Goal: Check status: Check status

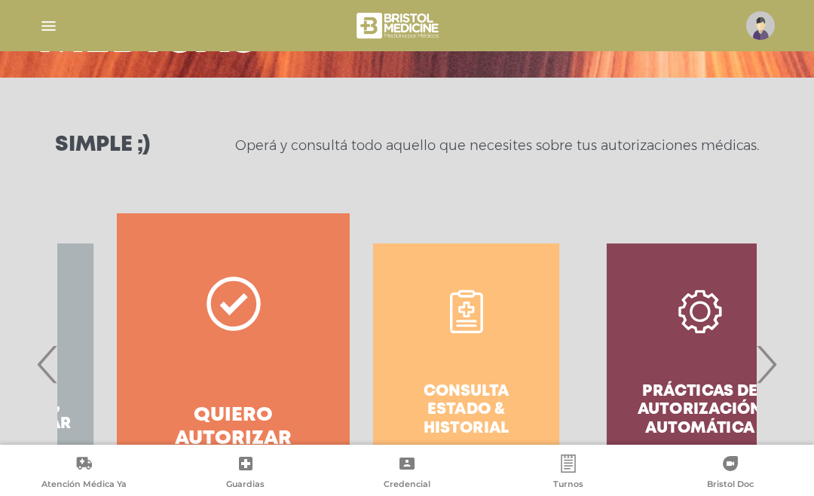
scroll to position [155, 0]
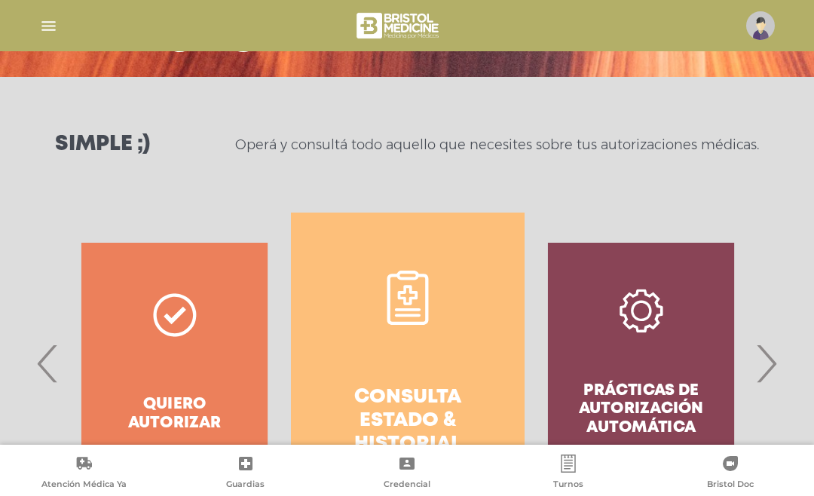
click at [390, 393] on h4 "Consulta estado & historial" at bounding box center [407, 421] width 179 height 71
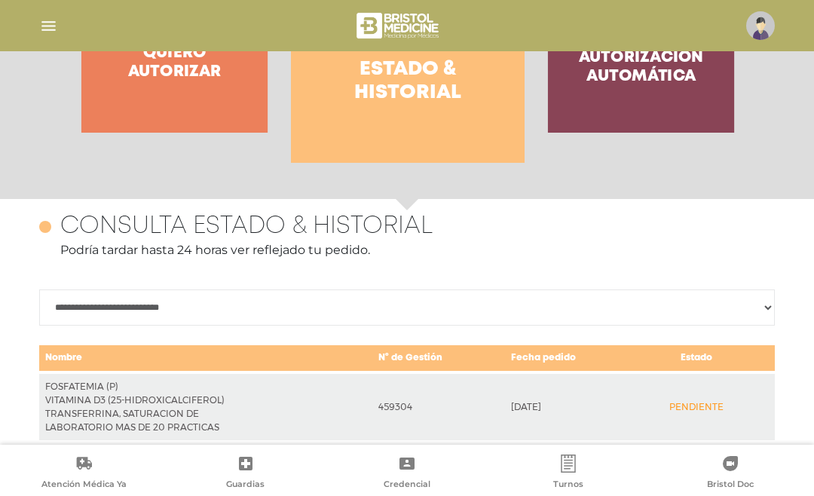
scroll to position [655, 0]
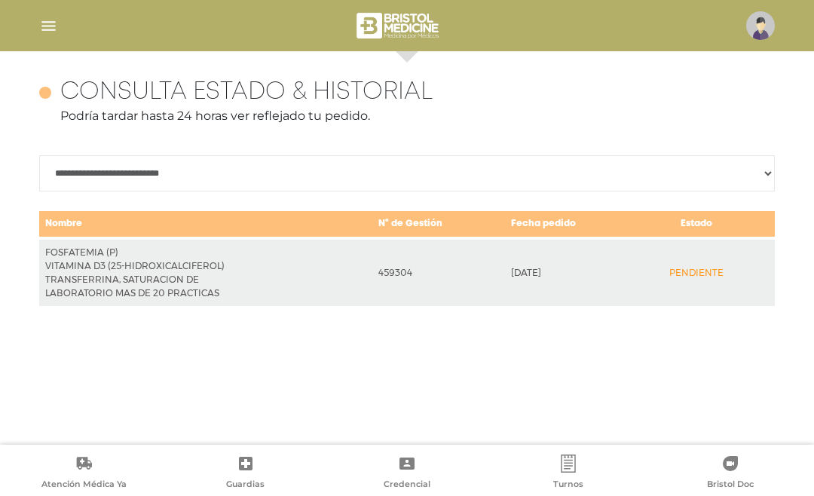
click at [46, 26] on img "button" at bounding box center [48, 26] width 19 height 19
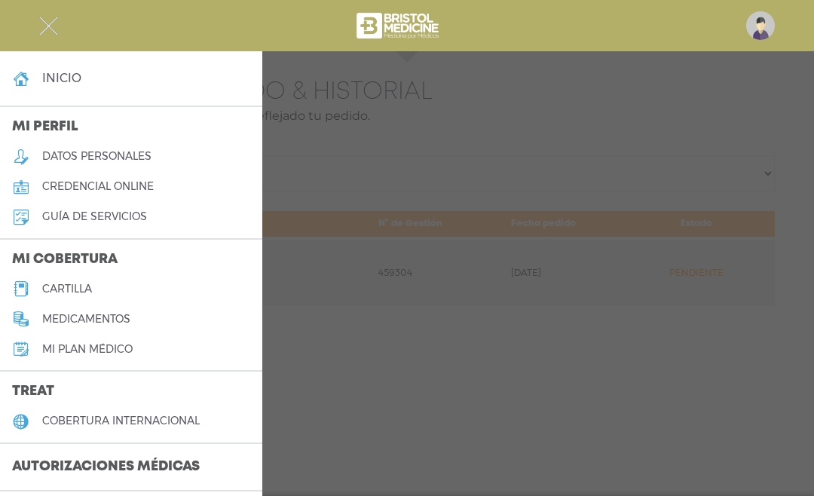
click at [65, 82] on h4 "inicio" at bounding box center [61, 78] width 39 height 14
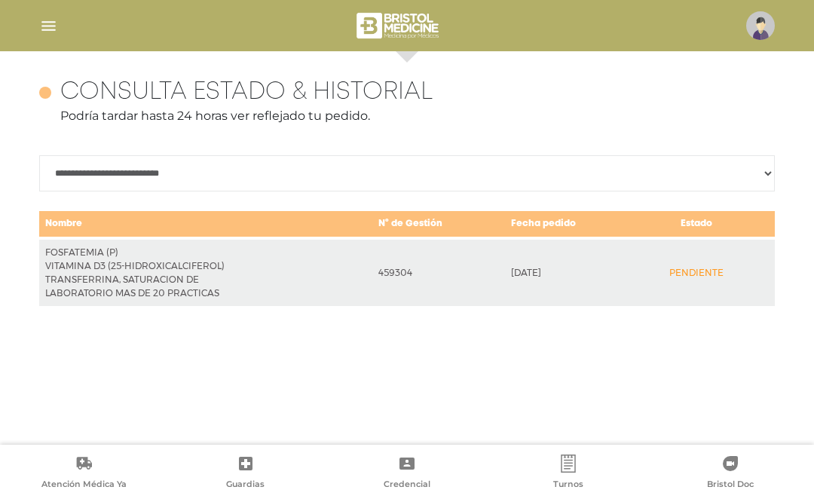
click at [53, 28] on img "button" at bounding box center [48, 26] width 19 height 19
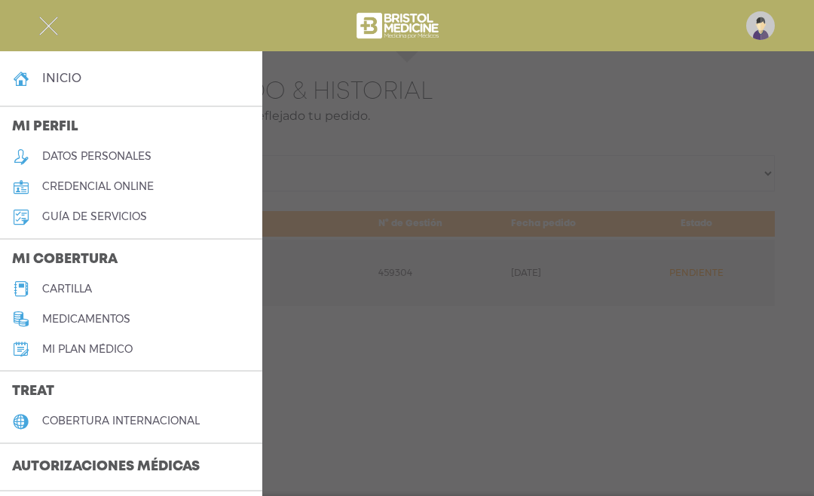
click at [48, 29] on img "button" at bounding box center [48, 26] width 19 height 19
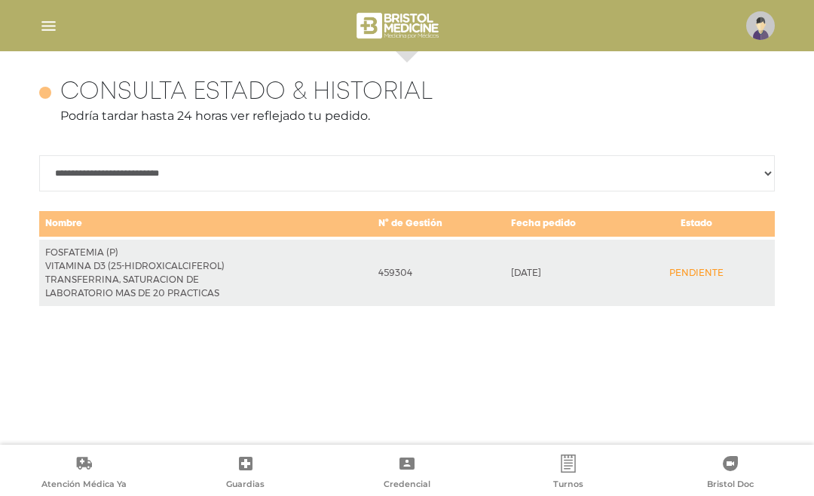
click at [50, 26] on img "button" at bounding box center [48, 26] width 19 height 19
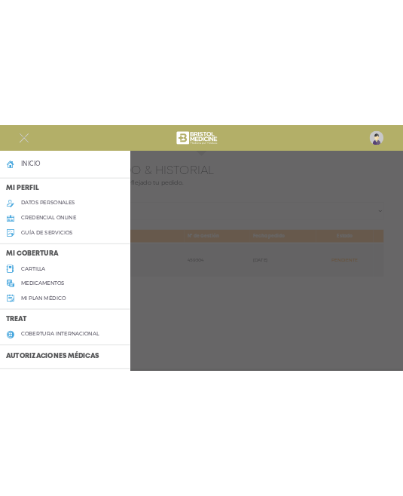
scroll to position [767, 0]
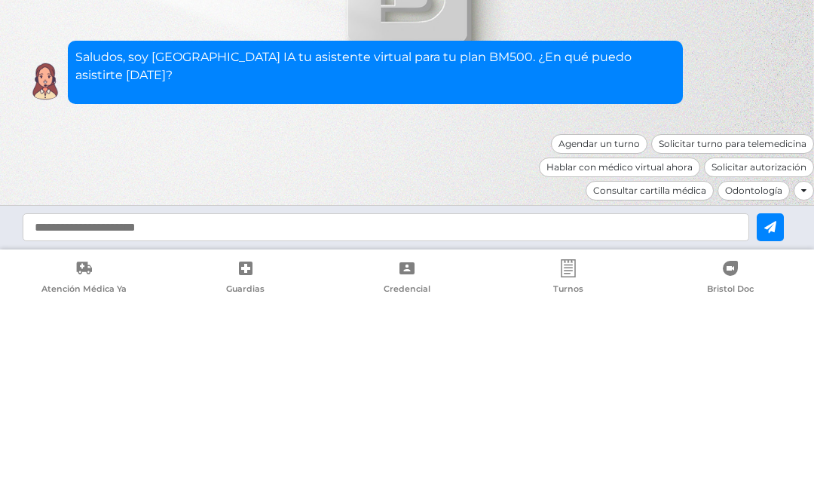
scroll to position [66, 0]
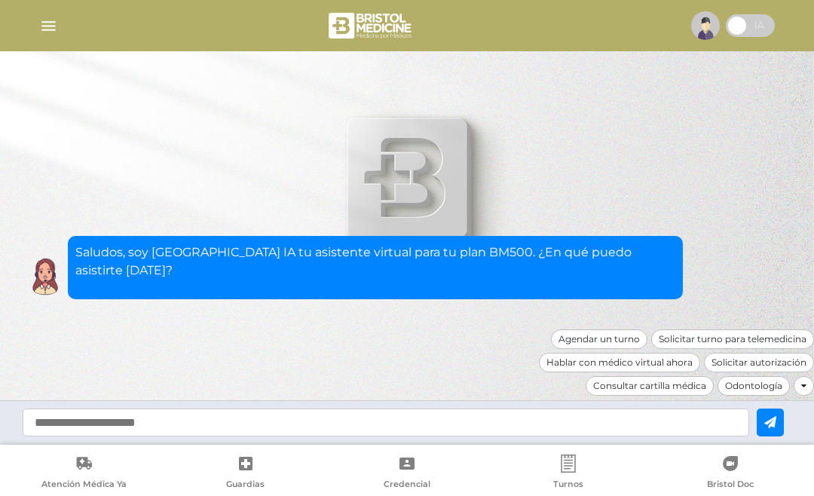
click at [77, 425] on input "text" at bounding box center [386, 423] width 727 height 28
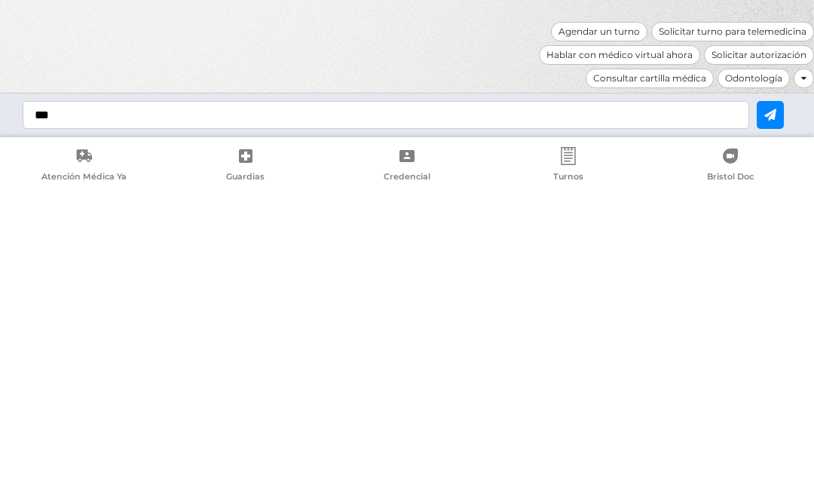
type input "****"
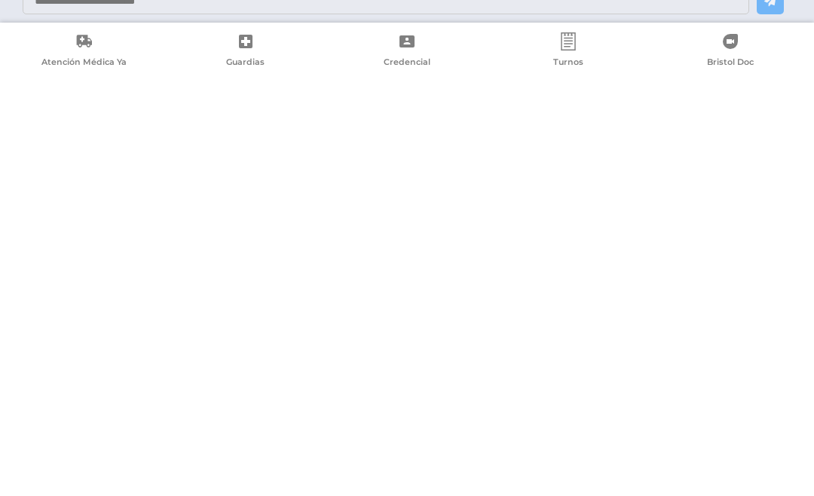
click at [776, 112] on div "Hola Saludos, soy Bristol IA tu asistente virtual para tu plan BM500. ¿En qué p…" at bounding box center [407, 189] width 814 height 282
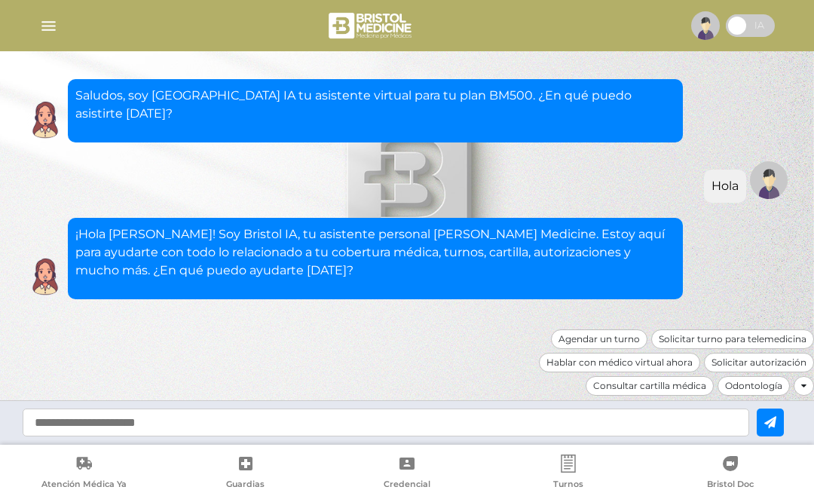
click at [194, 417] on input "text" at bounding box center [386, 423] width 727 height 28
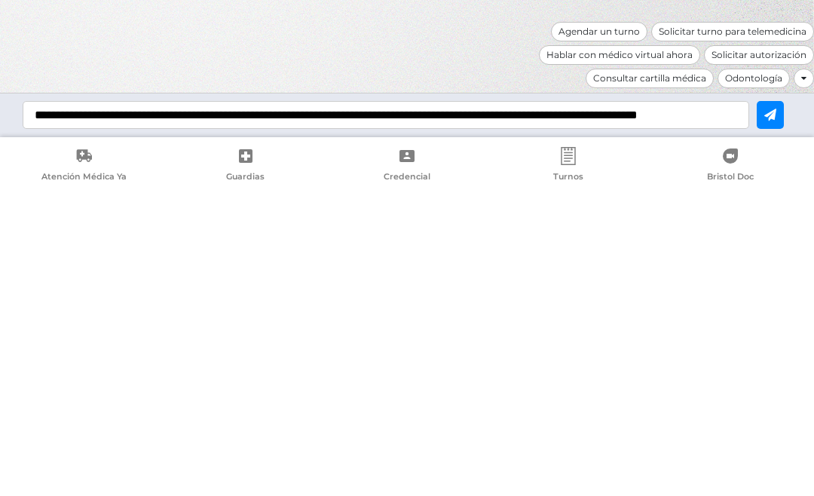
type input "**********"
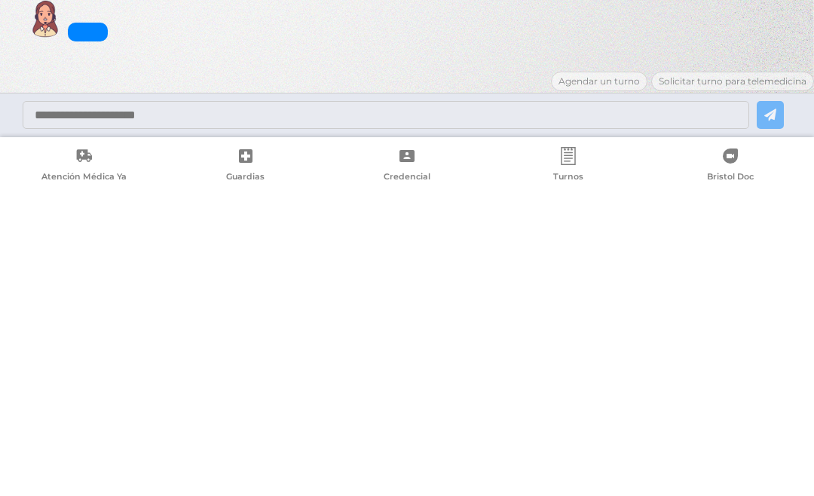
scroll to position [97, 0]
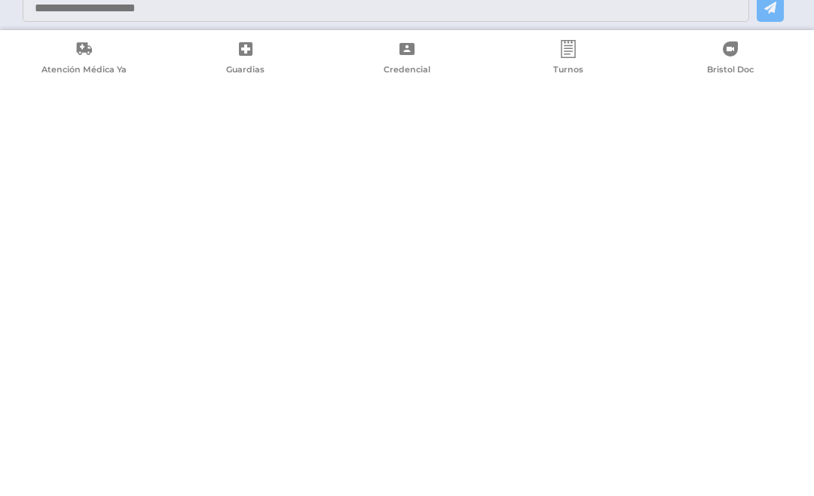
click at [765, 112] on div "¡Hola Andrea! Soy Bristol IA, tu asistente personal de Bristol Medicine. Estoy …" at bounding box center [407, 149] width 769 height 81
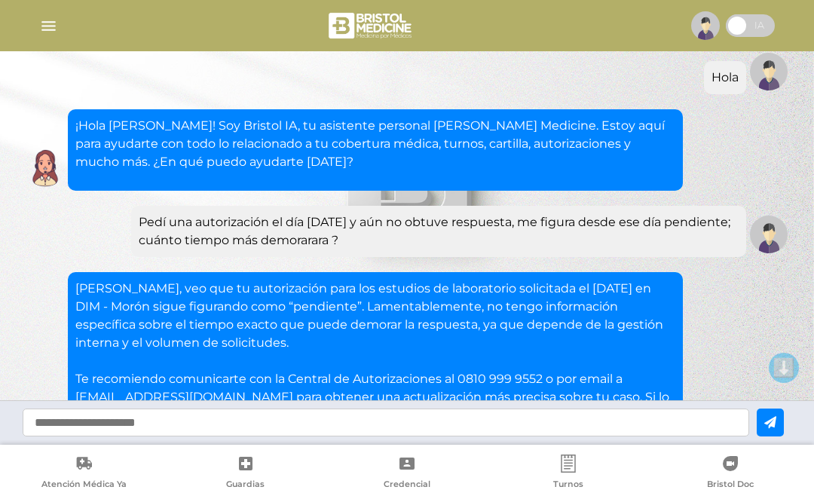
scroll to position [278, 0]
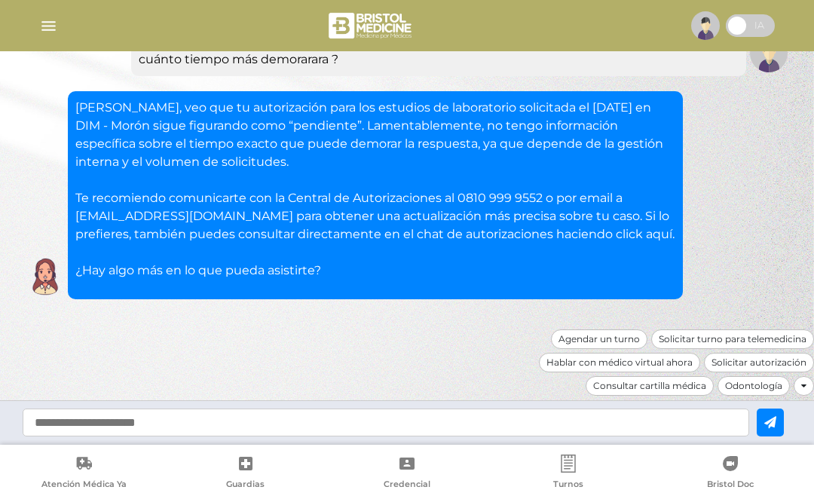
click at [63, 420] on input "text" at bounding box center [386, 423] width 727 height 28
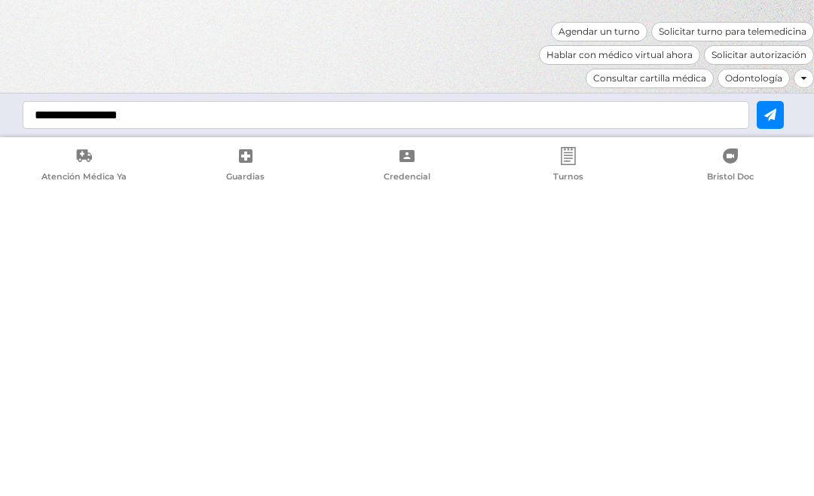
type input "**********"
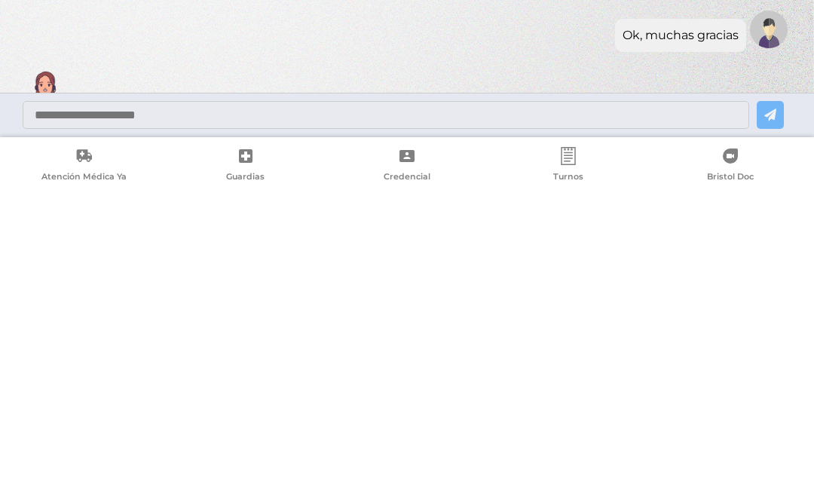
scroll to position [399, 0]
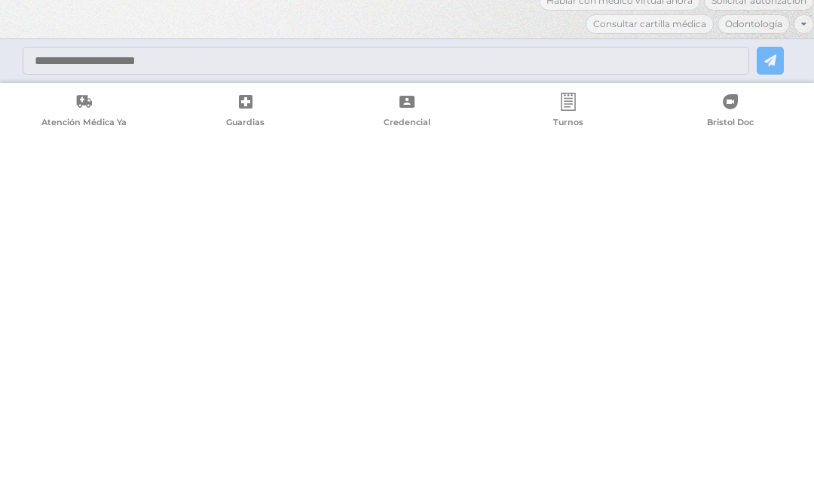
click at [772, 115] on div "Andrea, veo que tu autorización para los estudios de laboratorio solicitada el …" at bounding box center [407, 75] width 769 height 208
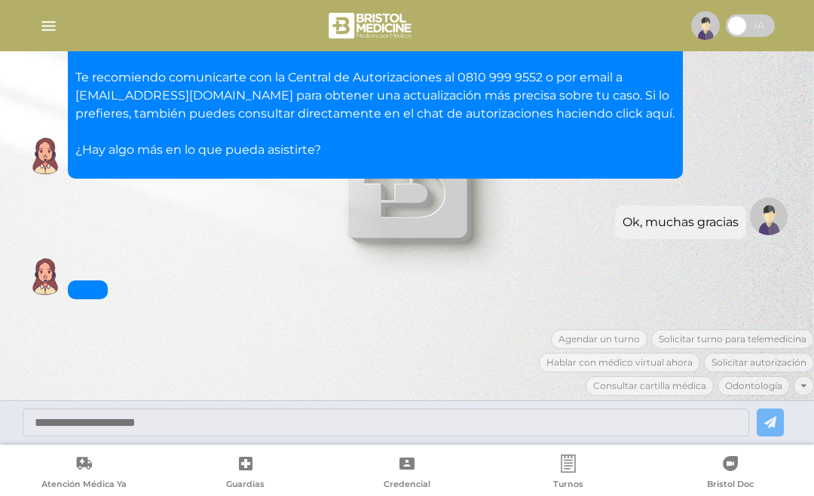
scroll to position [471, 0]
